Goal: Information Seeking & Learning: Learn about a topic

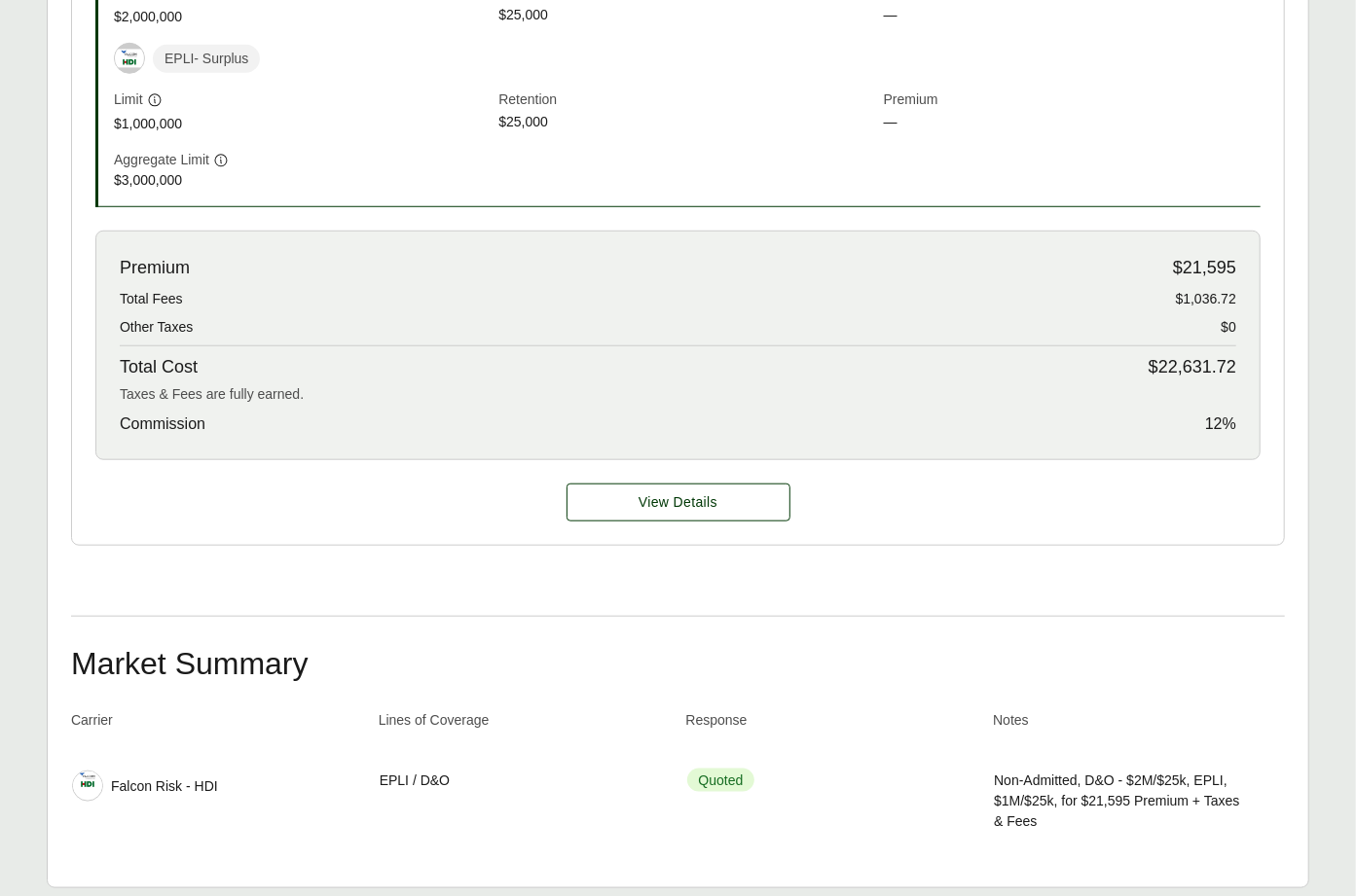
scroll to position [89, 0]
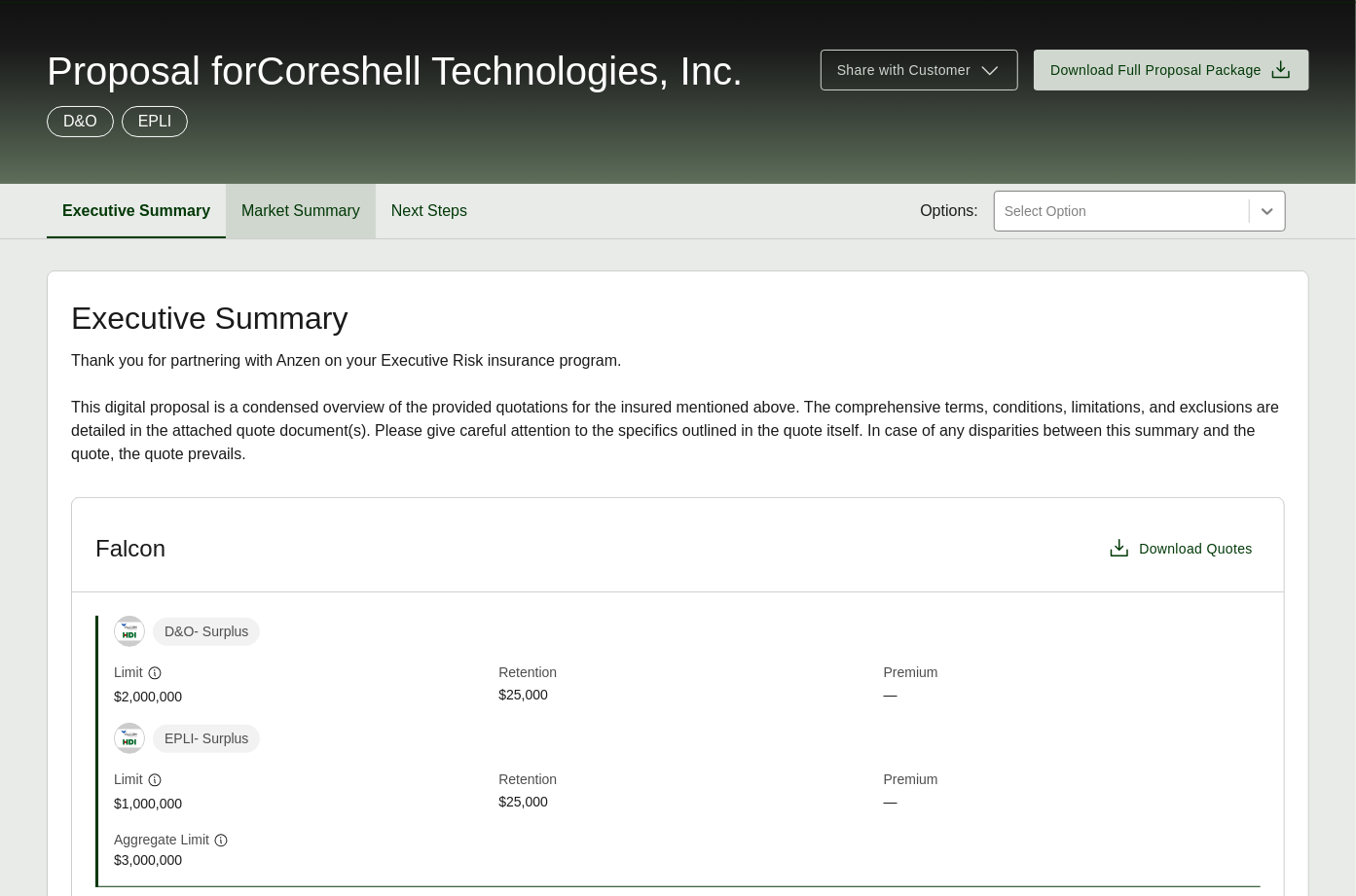
click at [322, 239] on button "Market Summary" at bounding box center [300, 211] width 150 height 55
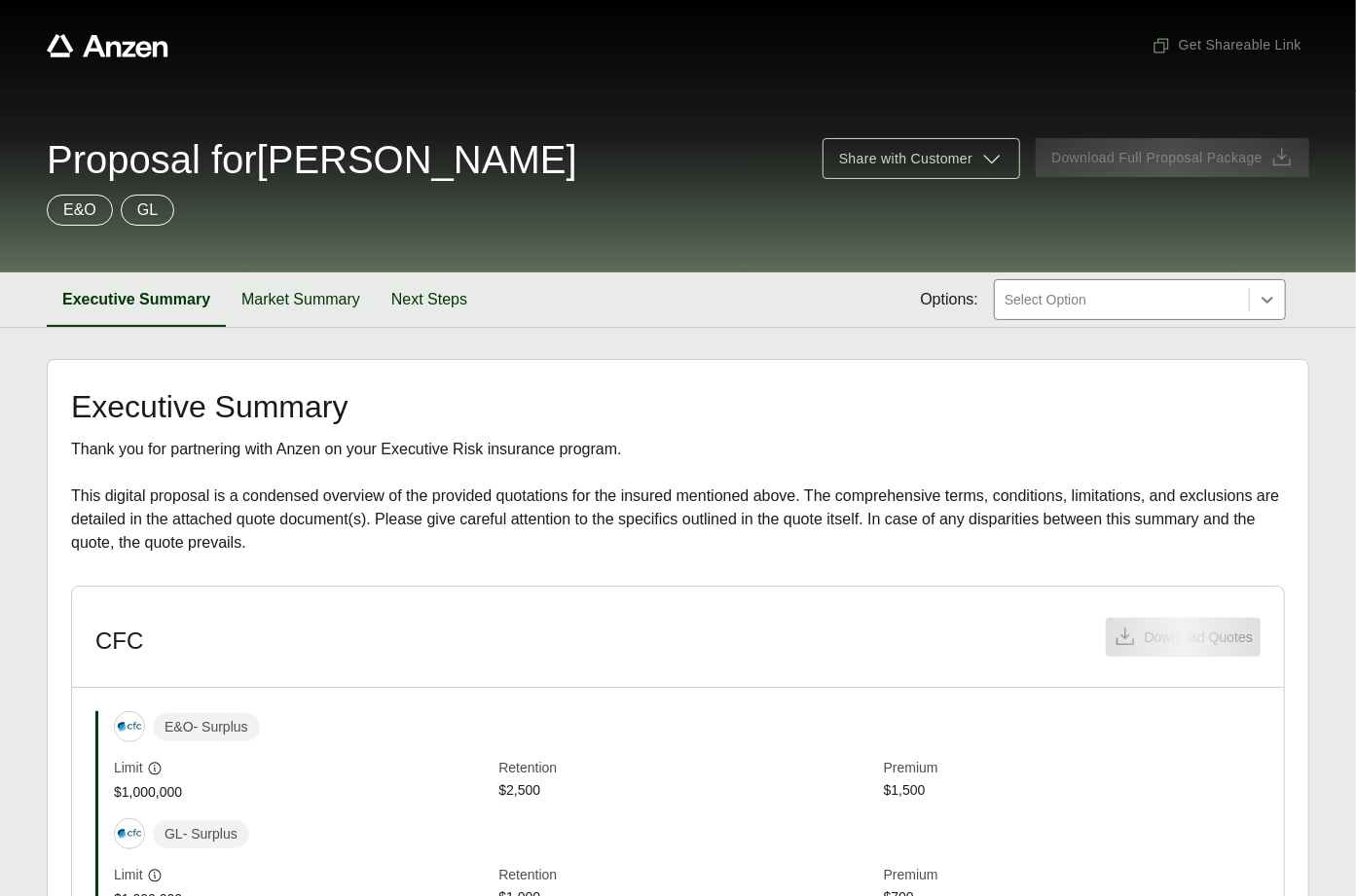
scroll to position [484, 0]
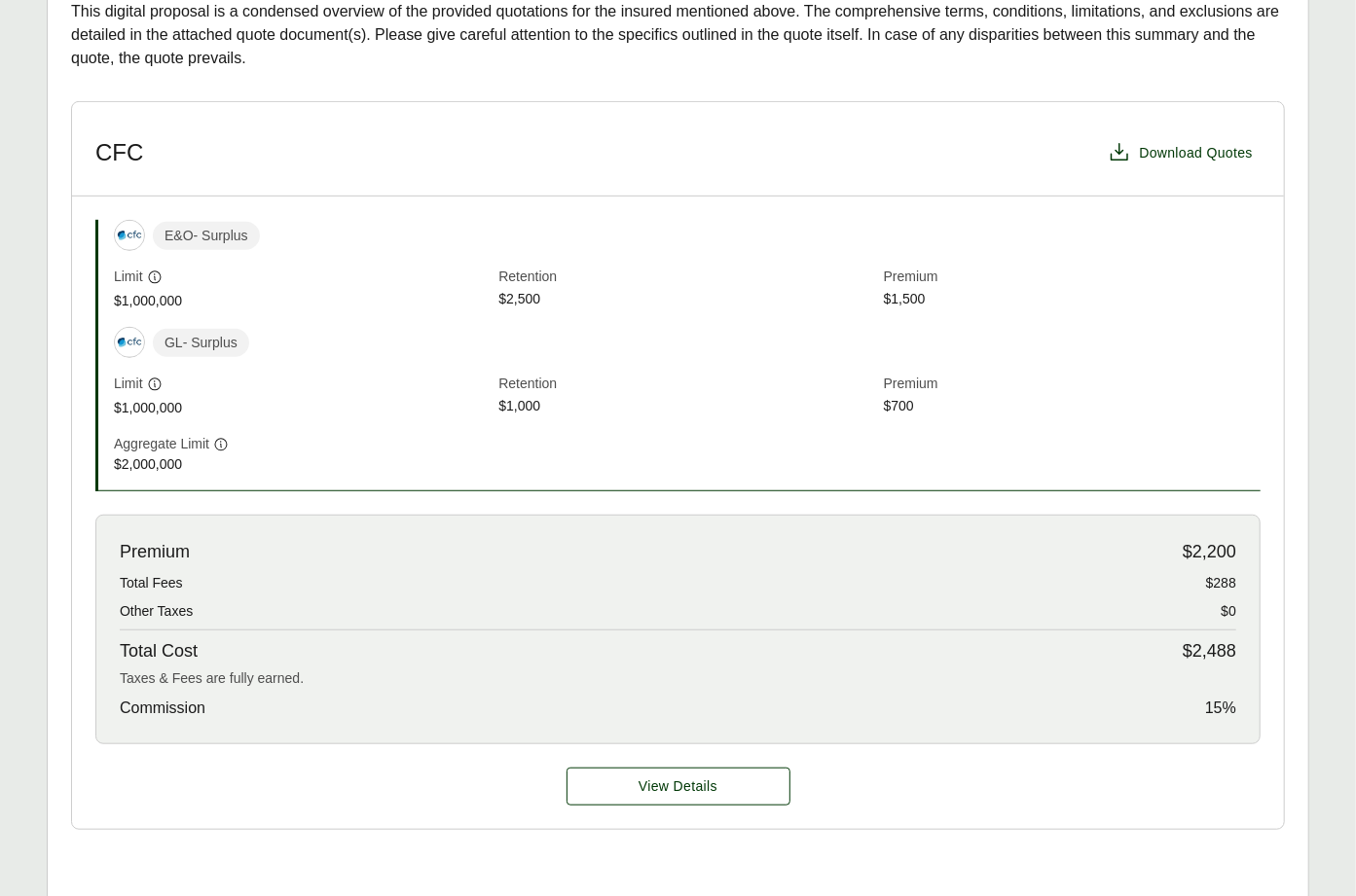
click at [689, 807] on div "View Details" at bounding box center [678, 786] width 1212 height 85
click at [690, 798] on button "View Details" at bounding box center [678, 787] width 224 height 38
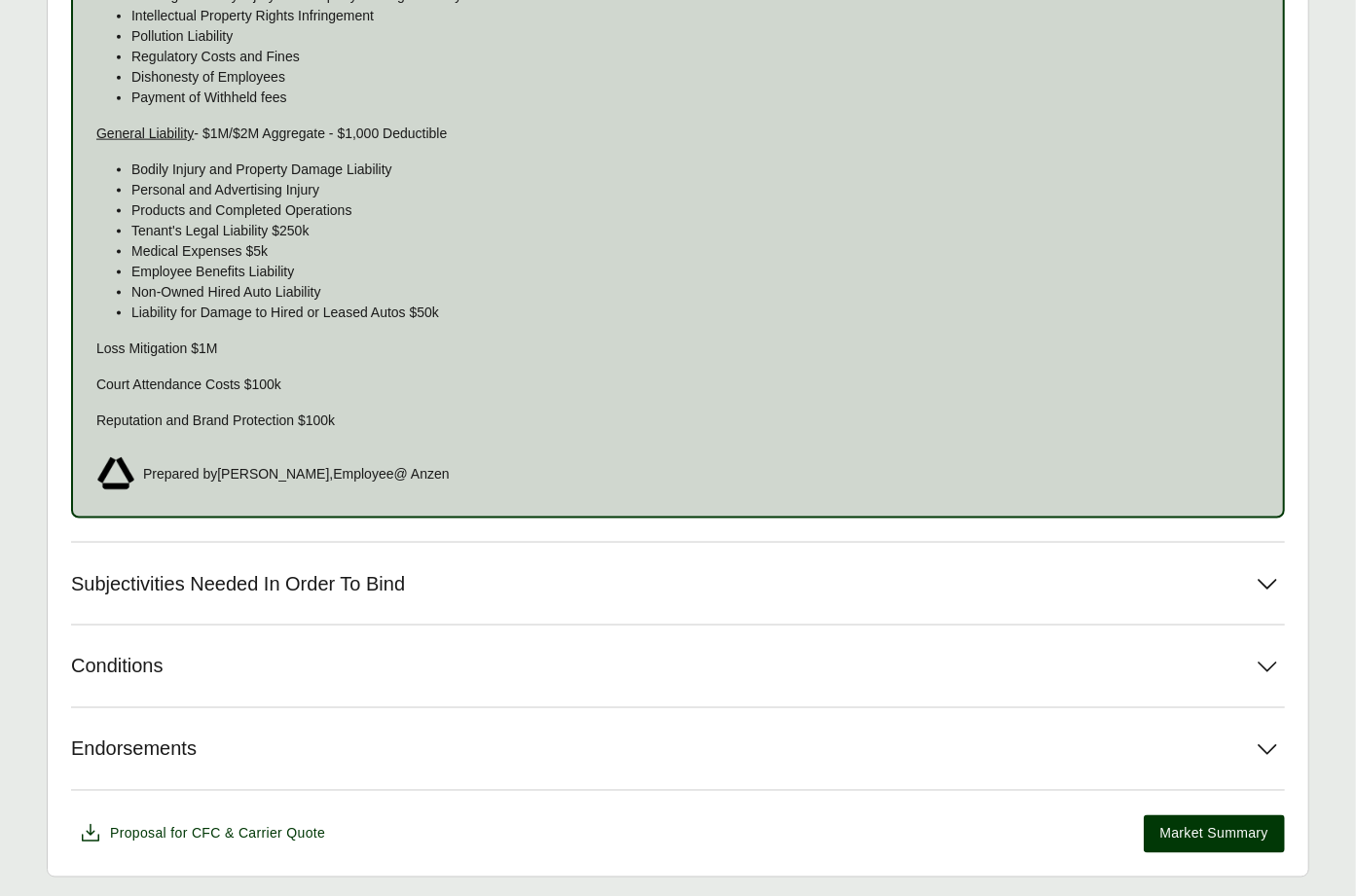
scroll to position [1189, 0]
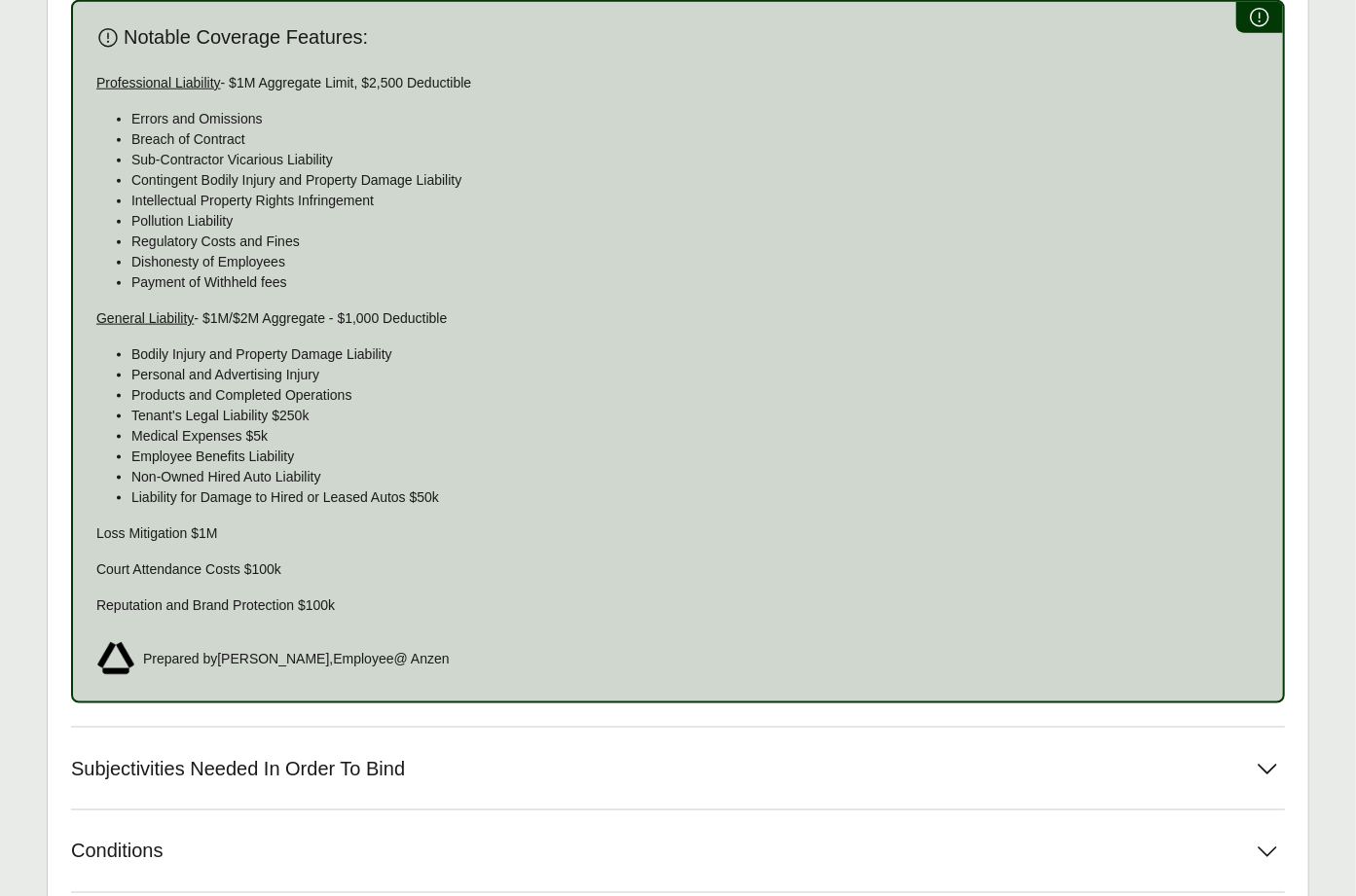
click at [102, 99] on div "Professional Liability - $1M Aggregate Limit, $2,500 Deductible Errors and Omis…" at bounding box center [678, 344] width 1163 height 543
drag, startPoint x: 95, startPoint y: 80, endPoint x: 516, endPoint y: 90, distance: 421.1
click at [516, 90] on p "Professional Liability - $1M Aggregate Limit, $2,500 Deductible" at bounding box center [678, 83] width 1163 height 21
copy p "Professional Liability - $1M Aggregate Limit, $2,500 Deductible"
